Goal: Browse casually: Explore the website without a specific task or goal

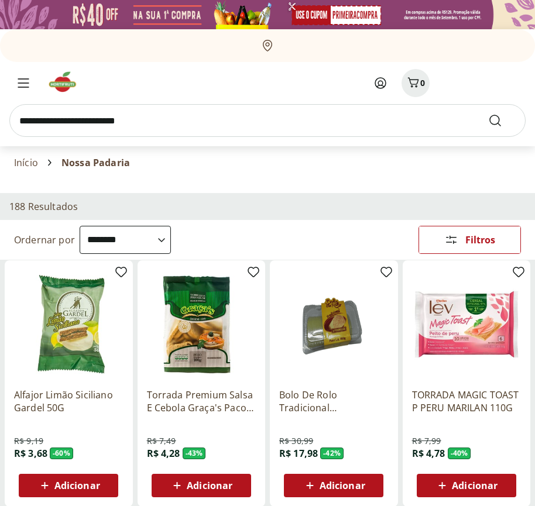
select select "**********"
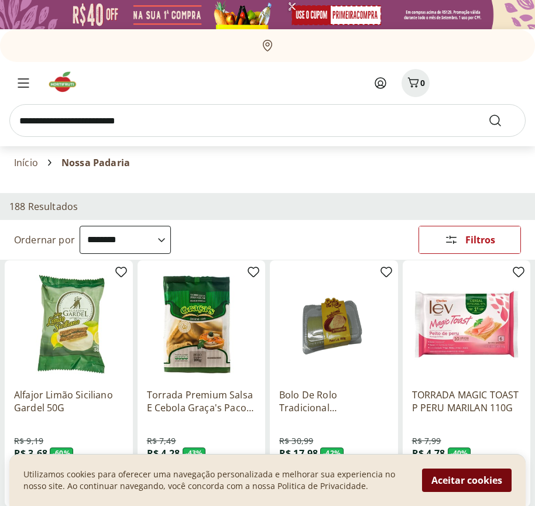
click at [466, 480] on button "Aceitar cookies" at bounding box center [466, 479] width 89 height 23
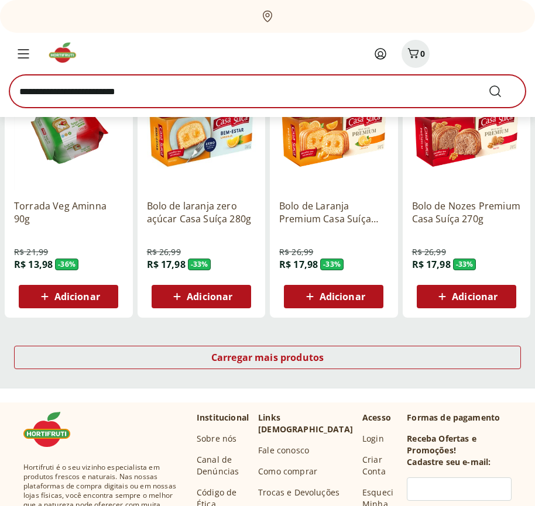
scroll to position [610, 0]
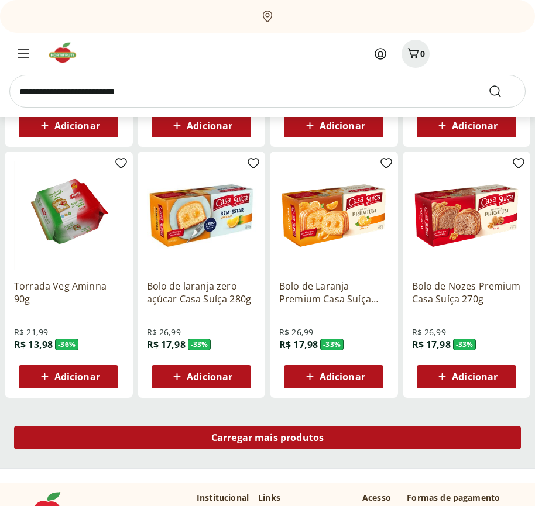
click at [267, 439] on span "Carregar mais produtos" at bounding box center [267, 437] width 113 height 9
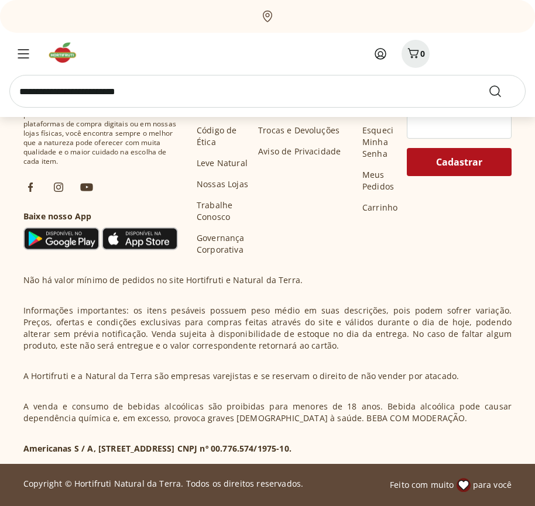
scroll to position [1366, 0]
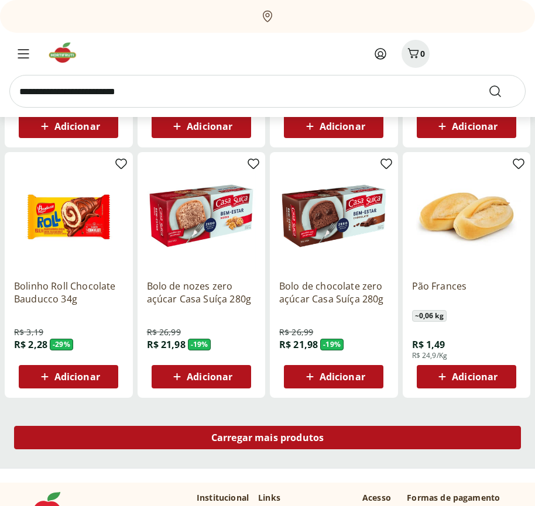
click at [267, 437] on span "Carregar mais produtos" at bounding box center [267, 437] width 113 height 9
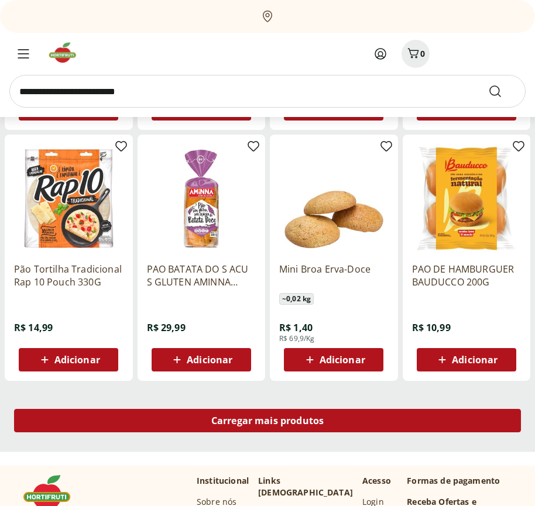
scroll to position [2123, 0]
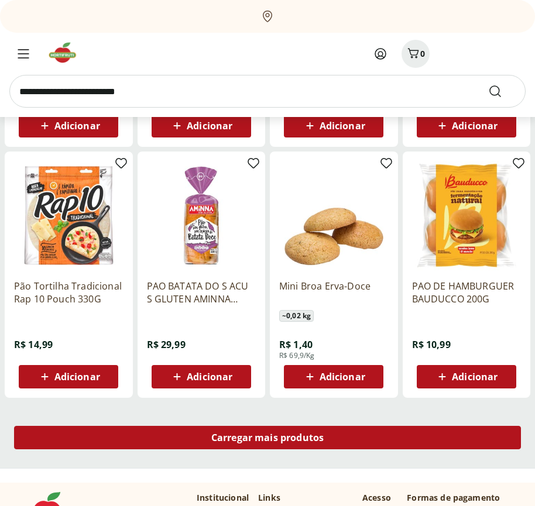
click at [267, 439] on span "Carregar mais produtos" at bounding box center [267, 437] width 113 height 9
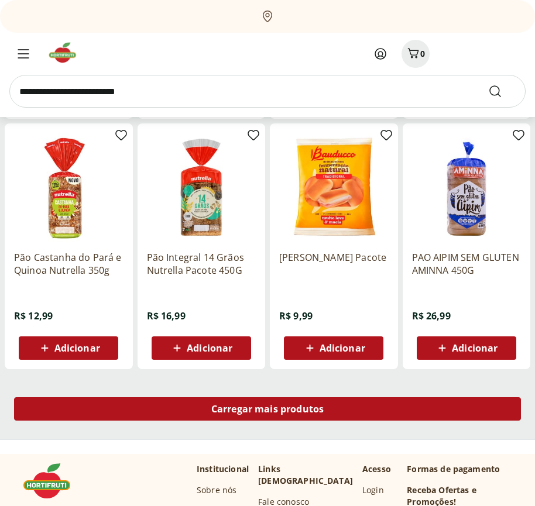
scroll to position [2879, 0]
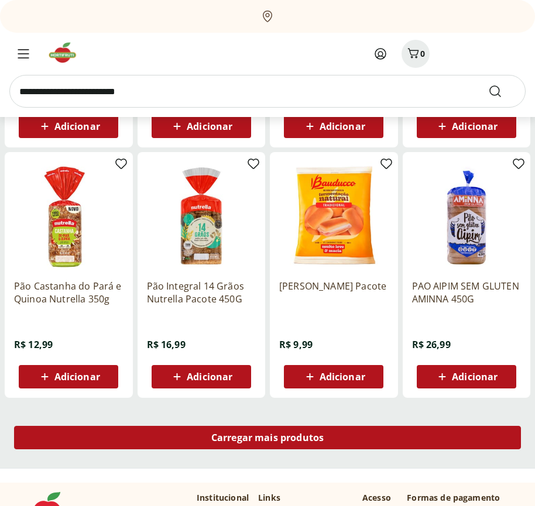
click at [267, 437] on span "Carregar mais produtos" at bounding box center [267, 437] width 113 height 9
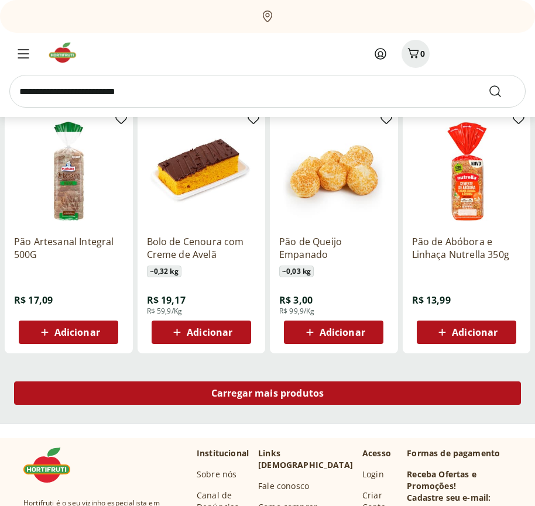
scroll to position [3636, 0]
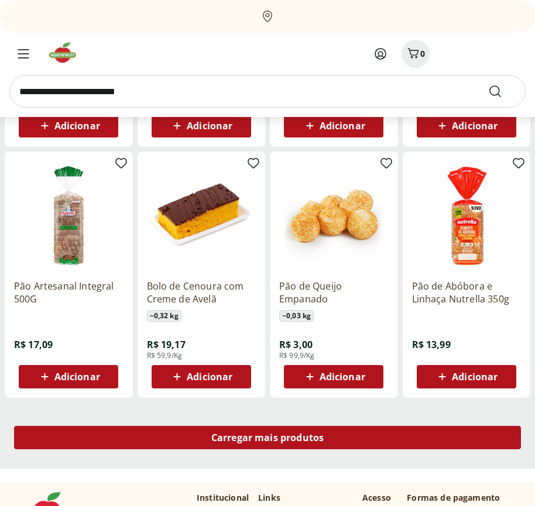
click at [267, 439] on span "Carregar mais produtos" at bounding box center [267, 437] width 113 height 9
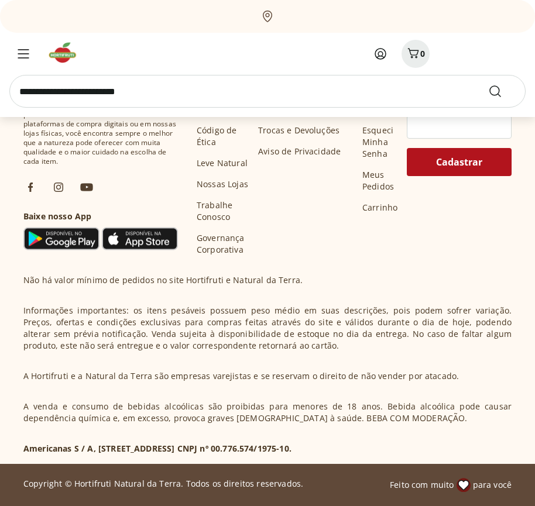
scroll to position [4392, 0]
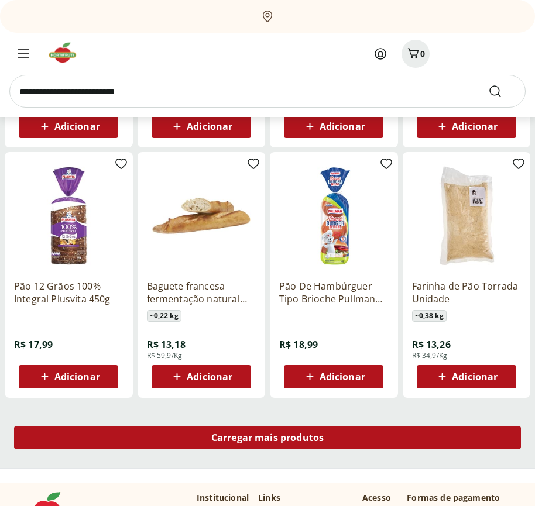
click at [267, 437] on span "Carregar mais produtos" at bounding box center [267, 437] width 113 height 9
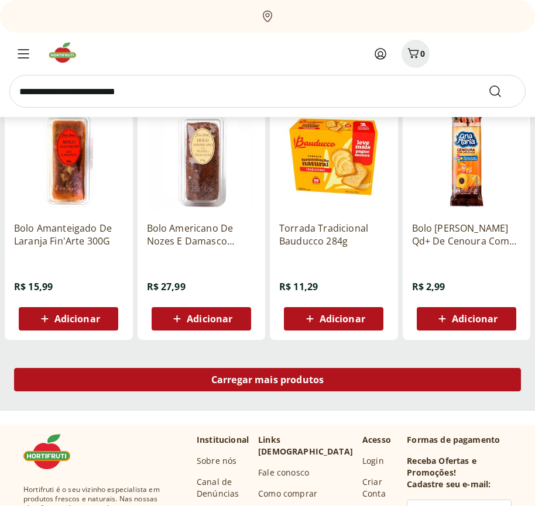
scroll to position [5149, 0]
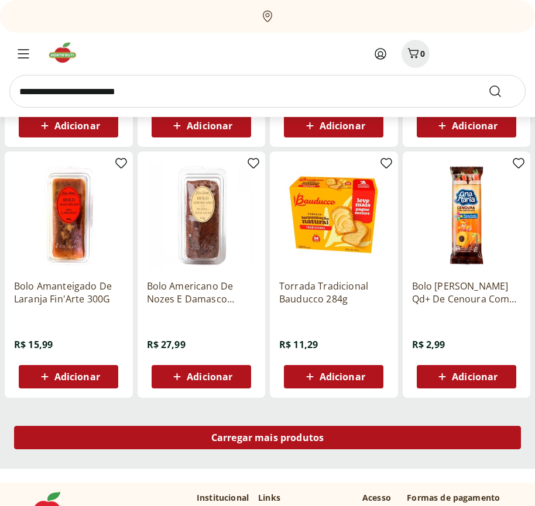
click at [267, 439] on span "Carregar mais produtos" at bounding box center [267, 437] width 113 height 9
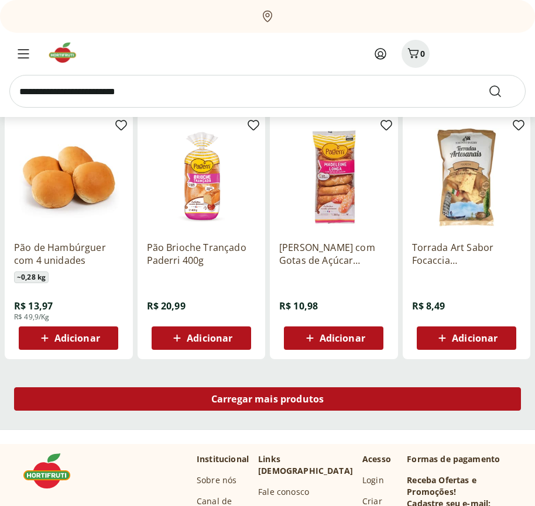
scroll to position [5905, 0]
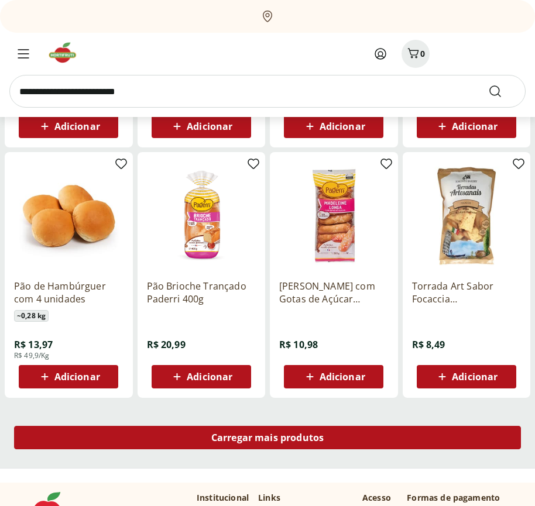
click at [267, 437] on span "Carregar mais produtos" at bounding box center [267, 437] width 113 height 9
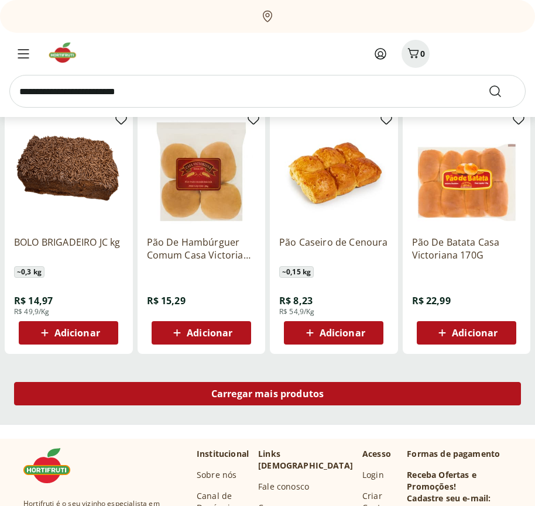
scroll to position [6662, 0]
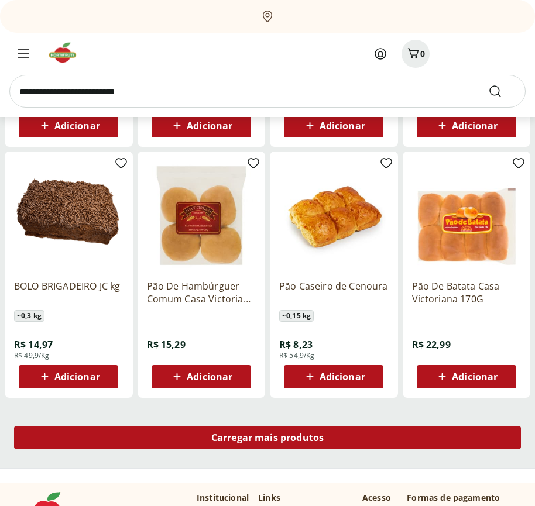
click at [267, 439] on span "Carregar mais produtos" at bounding box center [267, 437] width 113 height 9
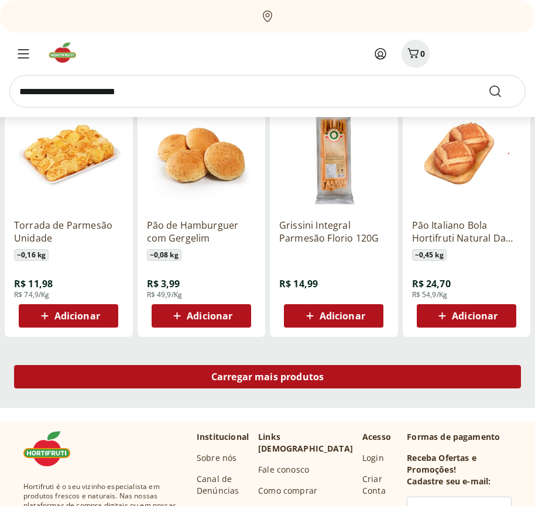
scroll to position [7418, 0]
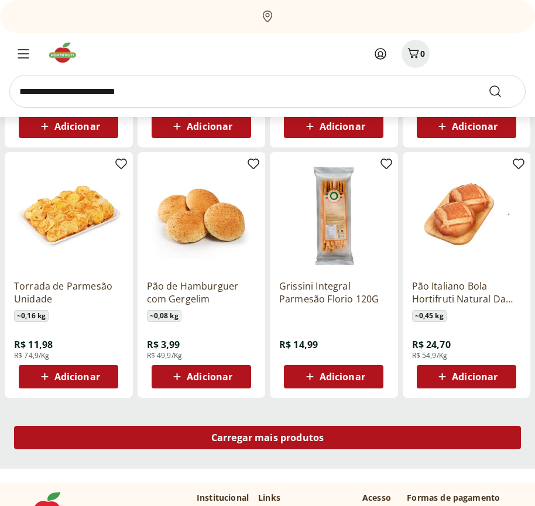
click at [267, 437] on span "Carregar mais produtos" at bounding box center [267, 437] width 113 height 9
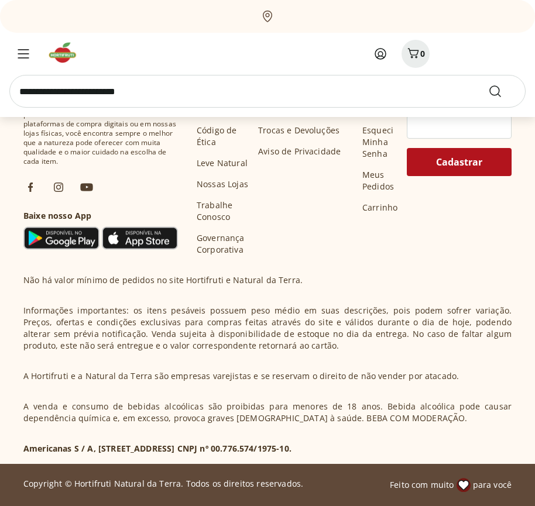
scroll to position [8175, 0]
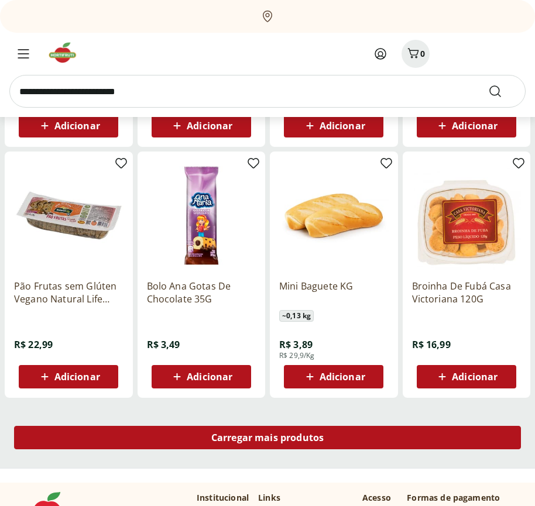
click at [267, 439] on span "Carregar mais produtos" at bounding box center [267, 437] width 113 height 9
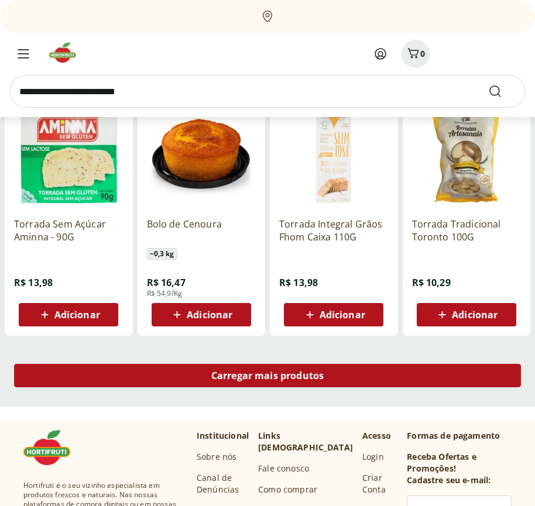
scroll to position [8931, 0]
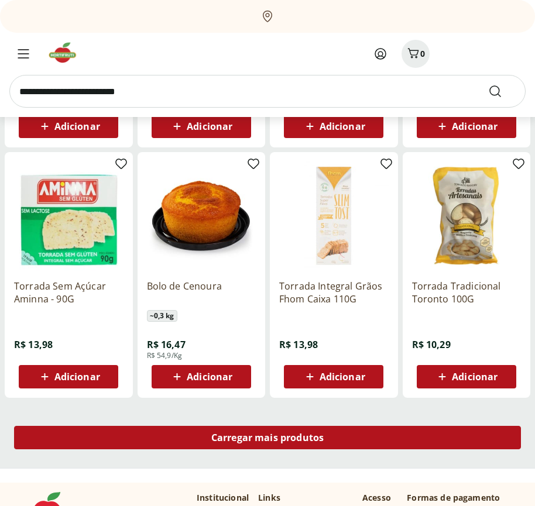
click at [267, 437] on span "Carregar mais produtos" at bounding box center [267, 437] width 113 height 9
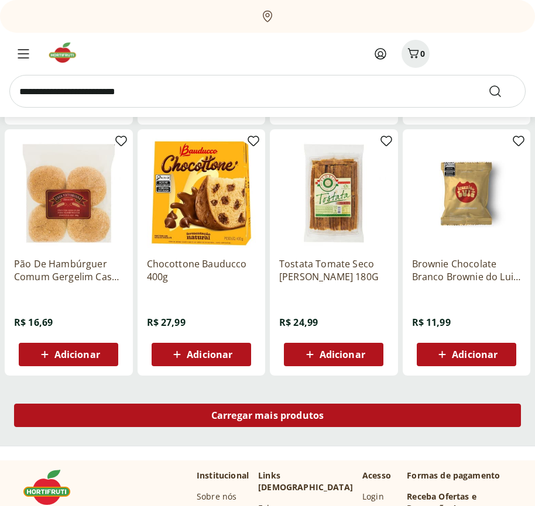
scroll to position [9688, 0]
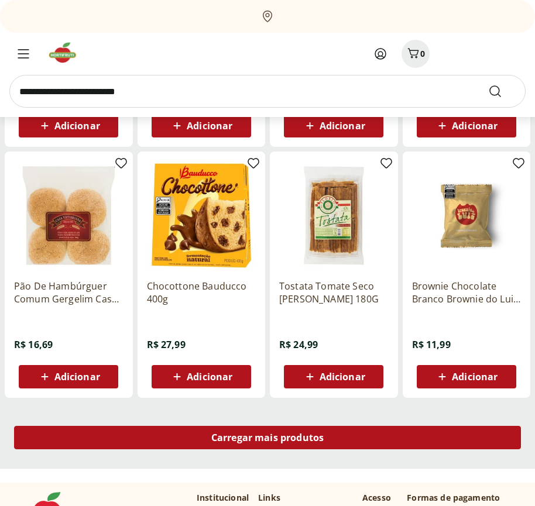
click at [267, 439] on span "Carregar mais produtos" at bounding box center [267, 437] width 113 height 9
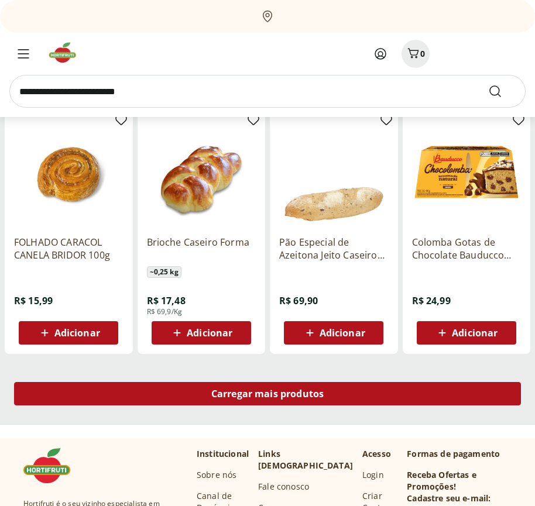
scroll to position [10444, 0]
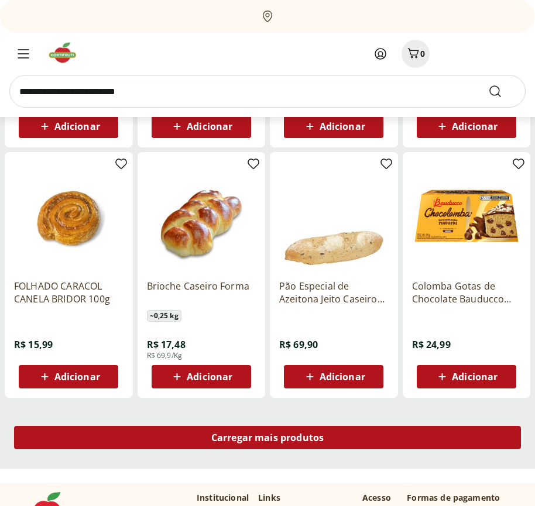
click at [267, 437] on span "Carregar mais produtos" at bounding box center [267, 437] width 113 height 9
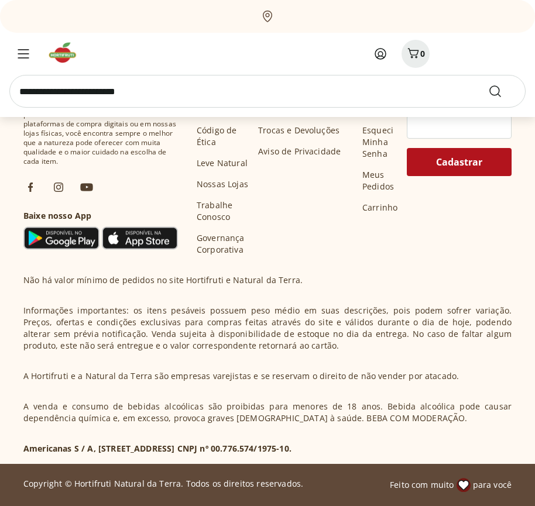
scroll to position [11201, 0]
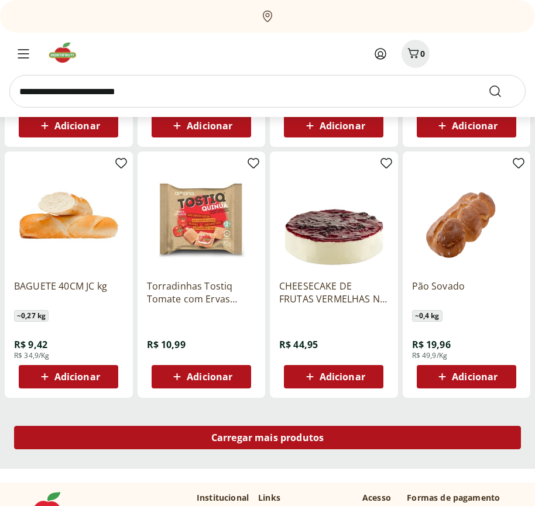
click at [267, 439] on span "Carregar mais produtos" at bounding box center [267, 437] width 113 height 9
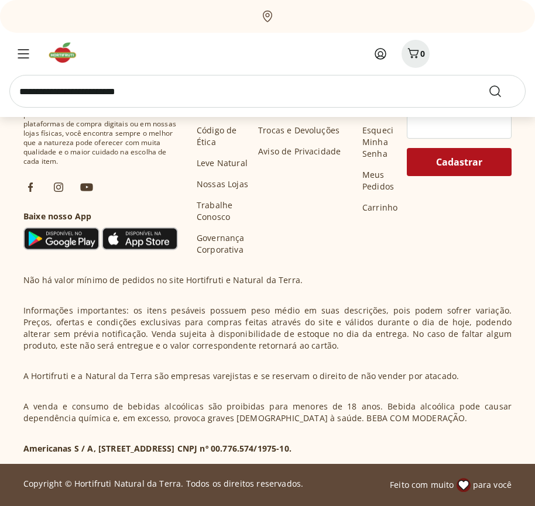
scroll to position [359, 0]
